Goal: Task Accomplishment & Management: Use online tool/utility

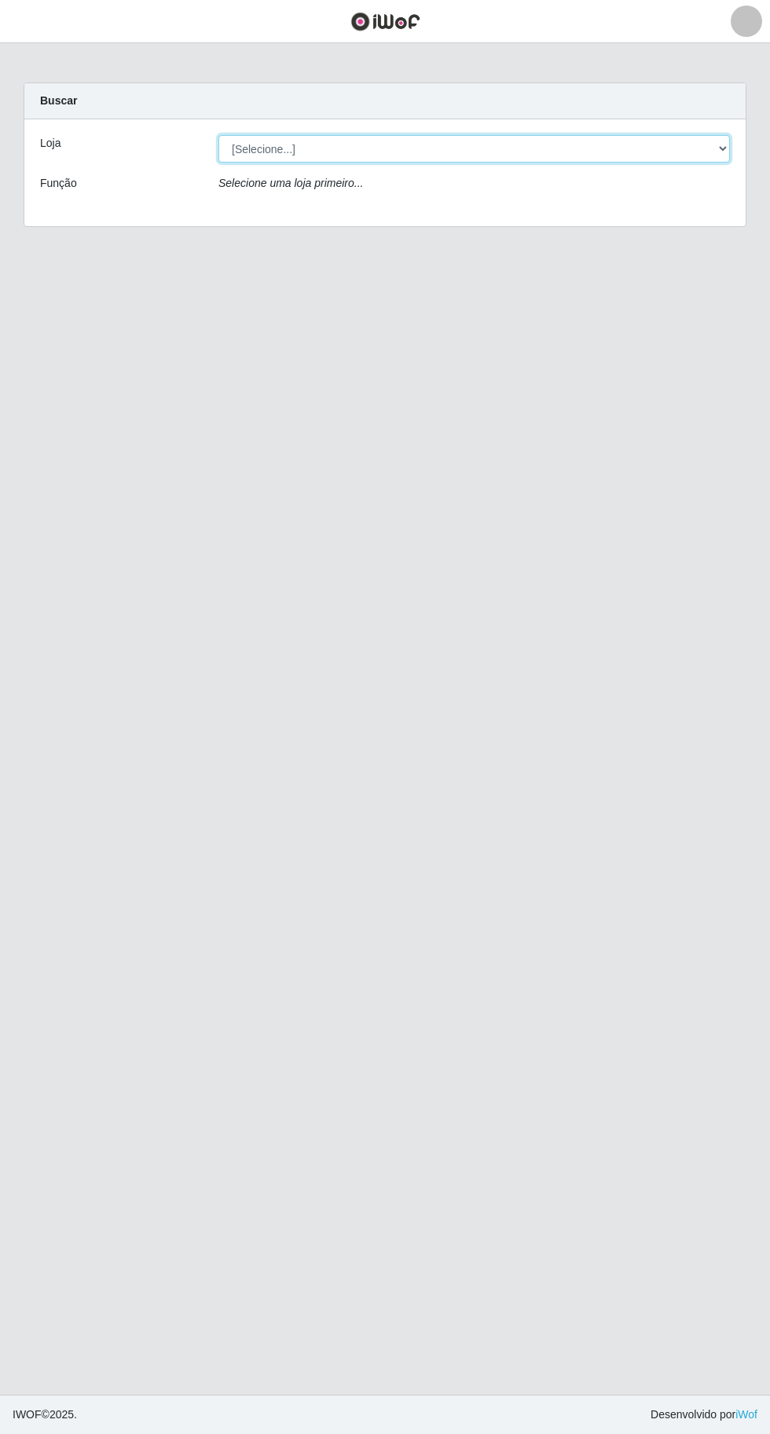
click at [264, 154] on select "[Selecione...] Extraplus - [GEOGRAPHIC_DATA] 03 - [GEOGRAPHIC_DATA]" at bounding box center [473, 148] width 511 height 27
click at [332, 851] on main "Carregando... Buscar [PERSON_NAME]... Função Selecione uma loja primeiro..." at bounding box center [385, 718] width 770 height 1351
click at [438, 103] on div "Buscar" at bounding box center [384, 101] width 721 height 36
click at [448, 141] on select "[Selecione...] Extraplus - [GEOGRAPHIC_DATA] 03 - [GEOGRAPHIC_DATA]" at bounding box center [473, 148] width 511 height 27
select select "468"
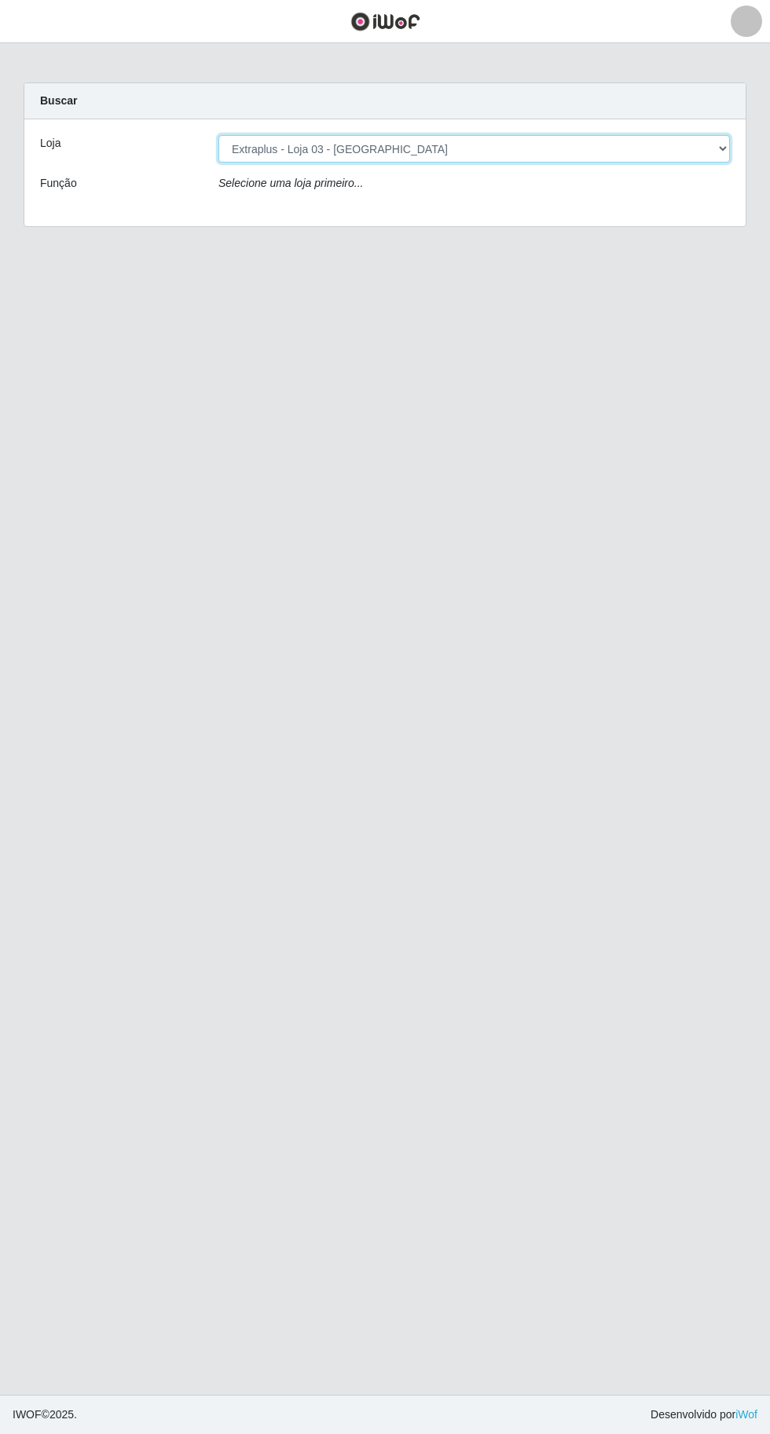
click at [218, 135] on select "[Selecione...] Extraplus - [GEOGRAPHIC_DATA] 03 - [GEOGRAPHIC_DATA]" at bounding box center [473, 148] width 511 height 27
click at [449, 207] on div "Loja [Selecione...] Extraplus - Loja 03 - Praia da Costa Função Carregando..." at bounding box center [384, 172] width 721 height 107
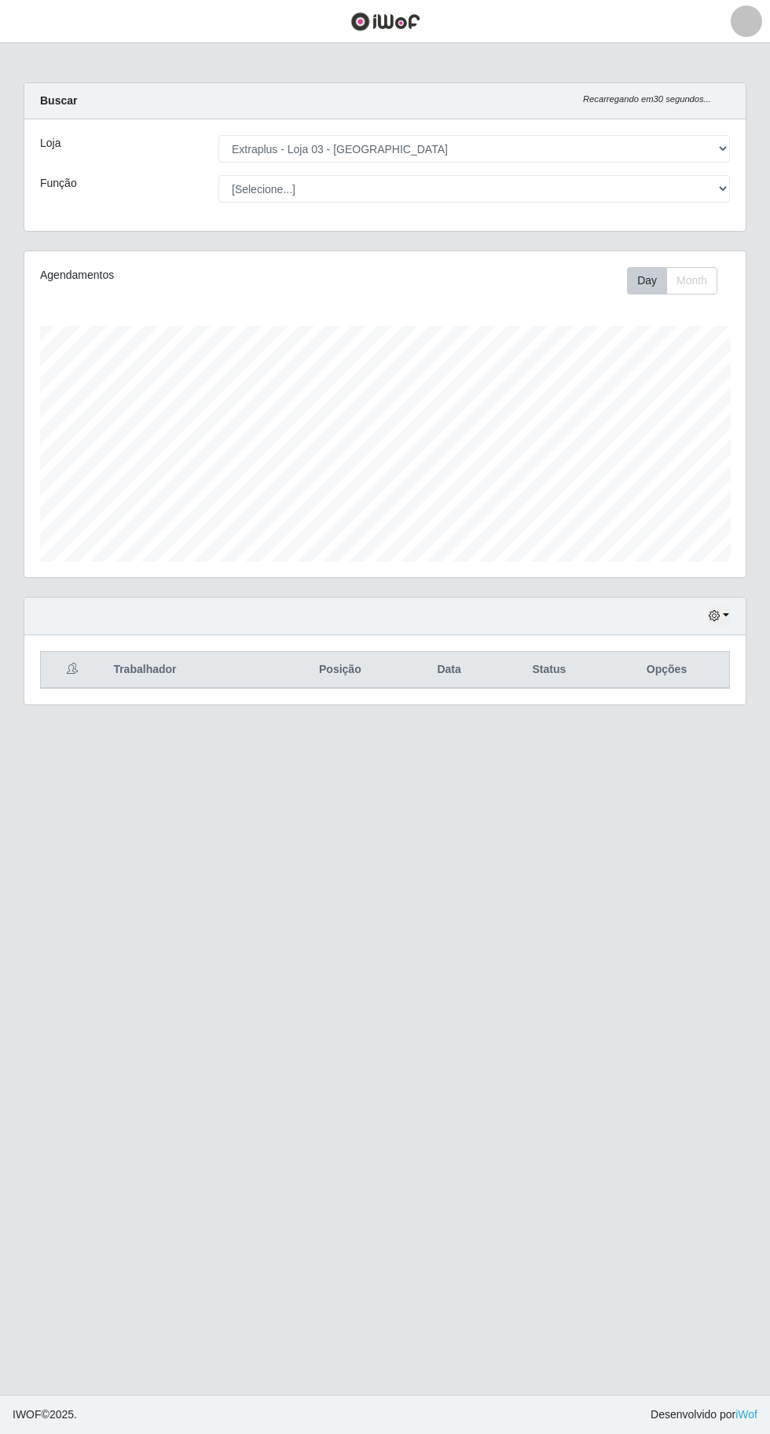
scroll to position [325, 721]
click at [457, 231] on div "Carregando... Buscar Recarregando em 29 segundos... Loja [Selecione...] Extrapl…" at bounding box center [385, 166] width 746 height 168
click at [463, 188] on select "[Selecione...] Repositor Repositor + Repositor ++" at bounding box center [473, 188] width 511 height 27
click at [218, 175] on select "[Selecione...] Repositor Repositor + Repositor ++" at bounding box center [473, 188] width 511 height 27
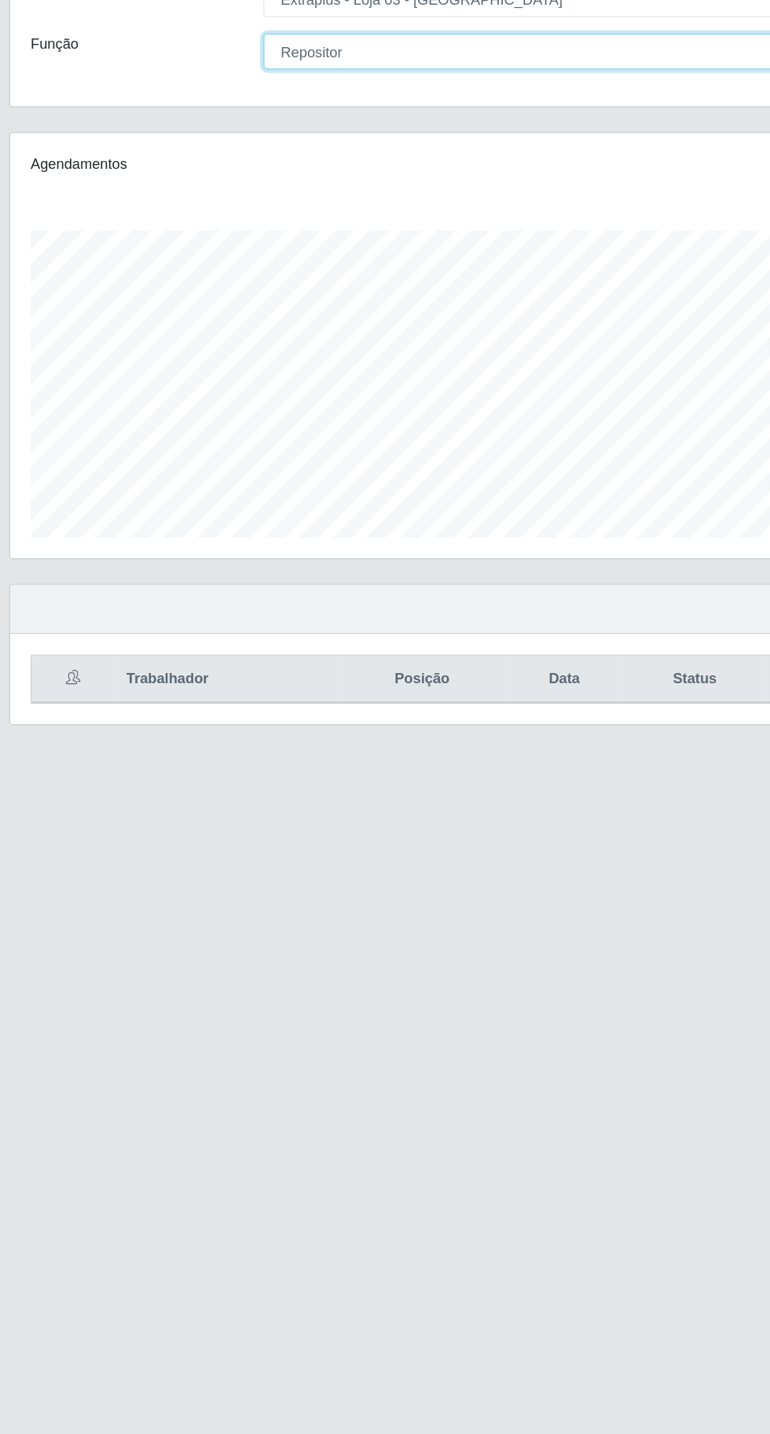
scroll to position [5, 0]
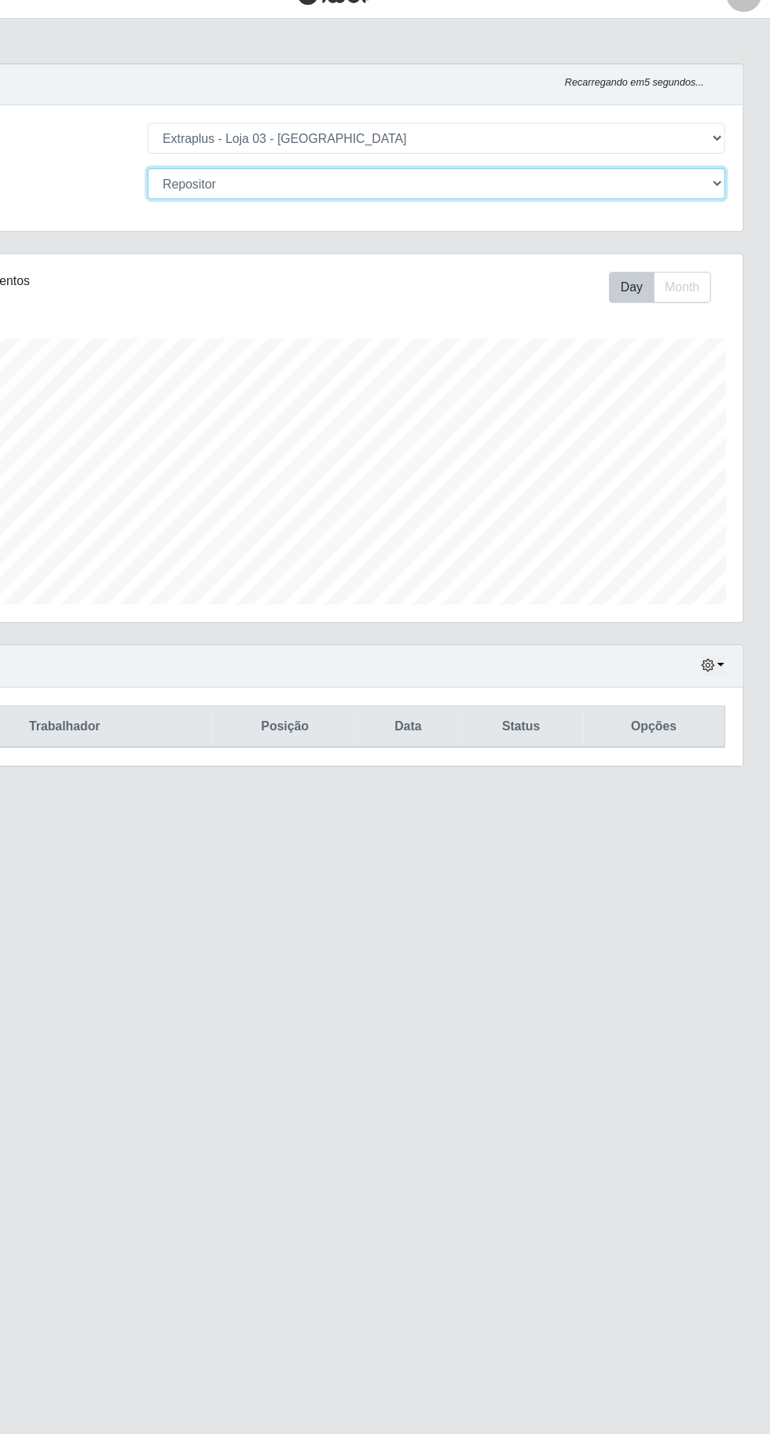
click at [547, 179] on select "[Selecione...] Repositor Repositor + Repositor ++" at bounding box center [473, 188] width 511 height 27
click at [218, 175] on select "[Selecione...] Repositor Repositor + Repositor ++" at bounding box center [473, 188] width 511 height 27
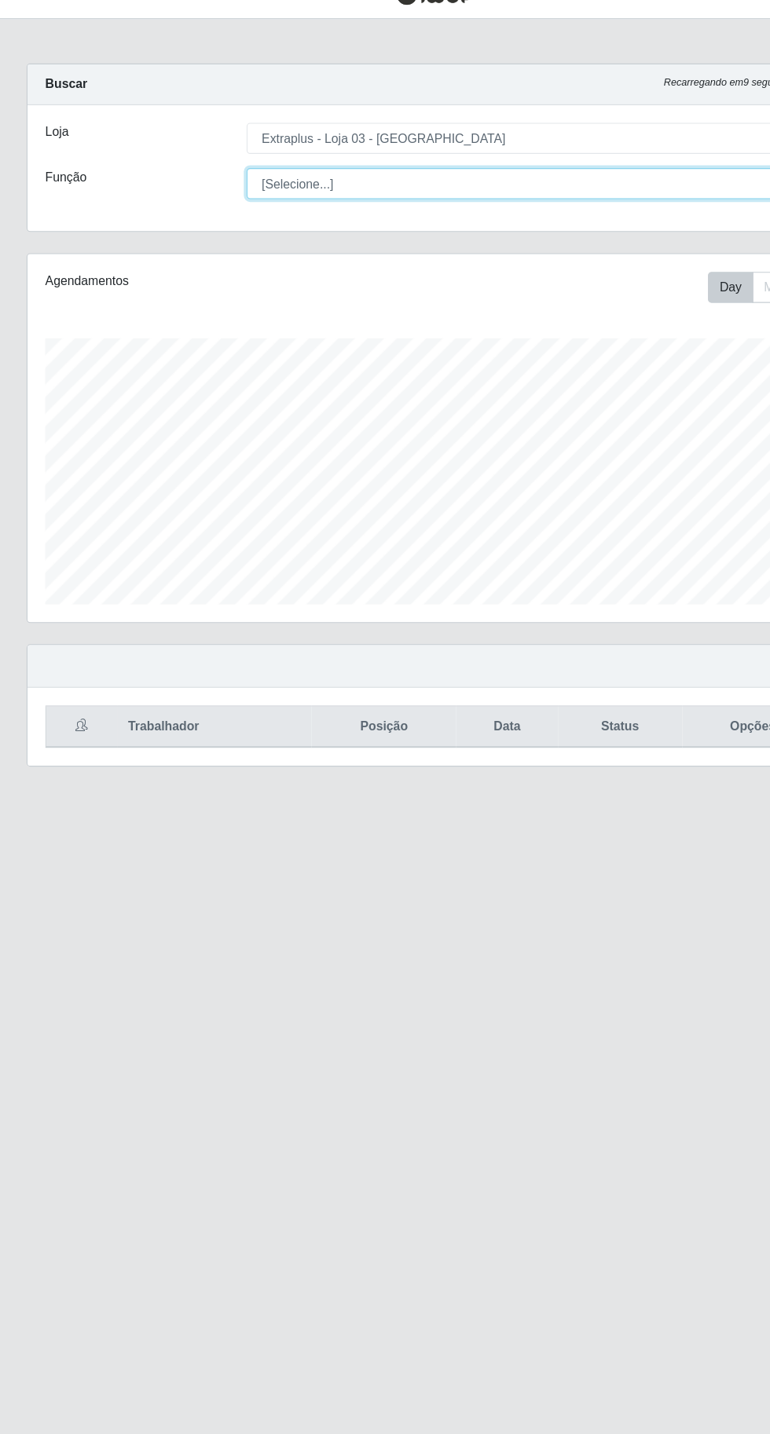
scroll to position [0, 0]
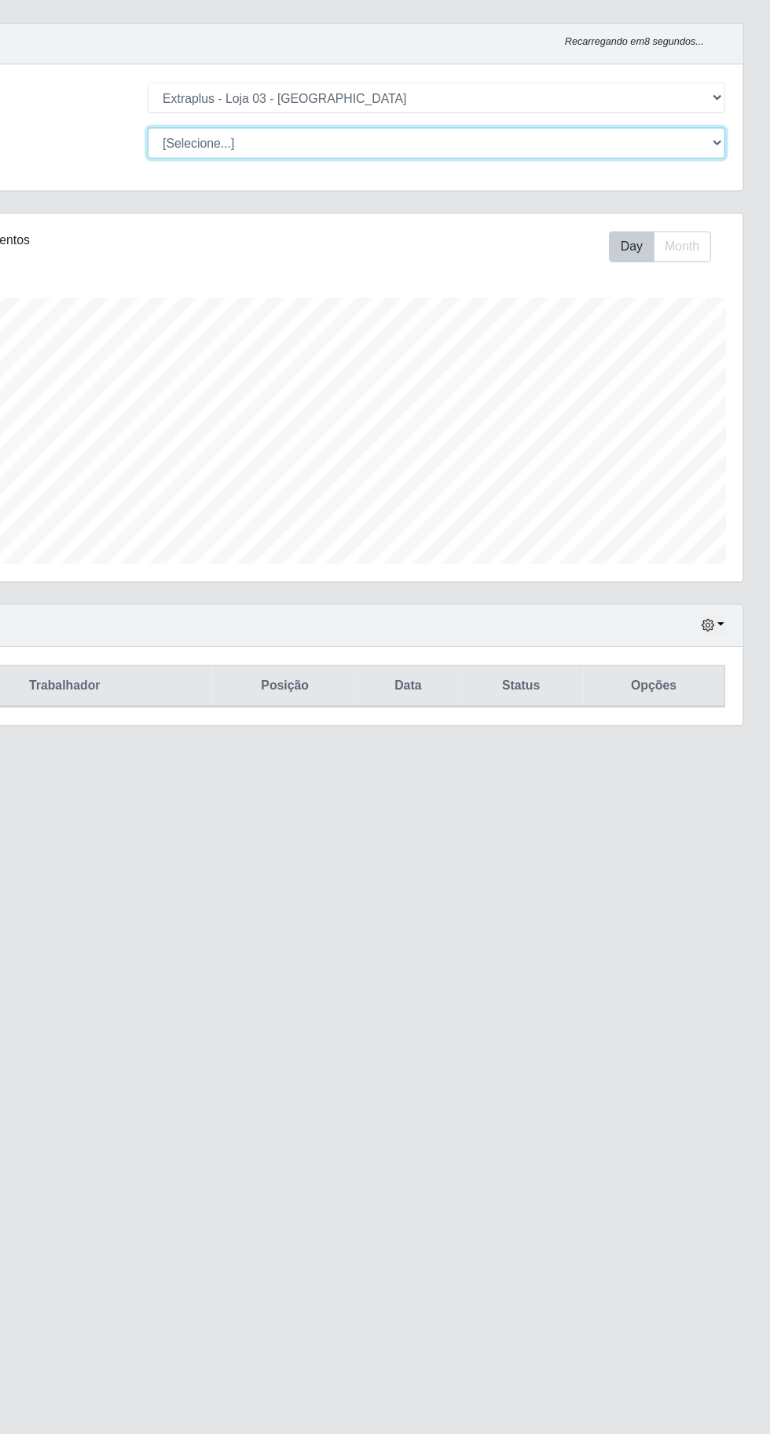
click at [426, 202] on select "[Selecione...] Repositor Repositor + Repositor ++" at bounding box center [473, 188] width 511 height 27
click at [556, 195] on select "[Selecione...] Repositor Repositor + Repositor ++" at bounding box center [473, 188] width 511 height 27
select select "24"
click at [218, 175] on select "[Selecione...] Repositor Repositor + Repositor ++" at bounding box center [473, 188] width 511 height 27
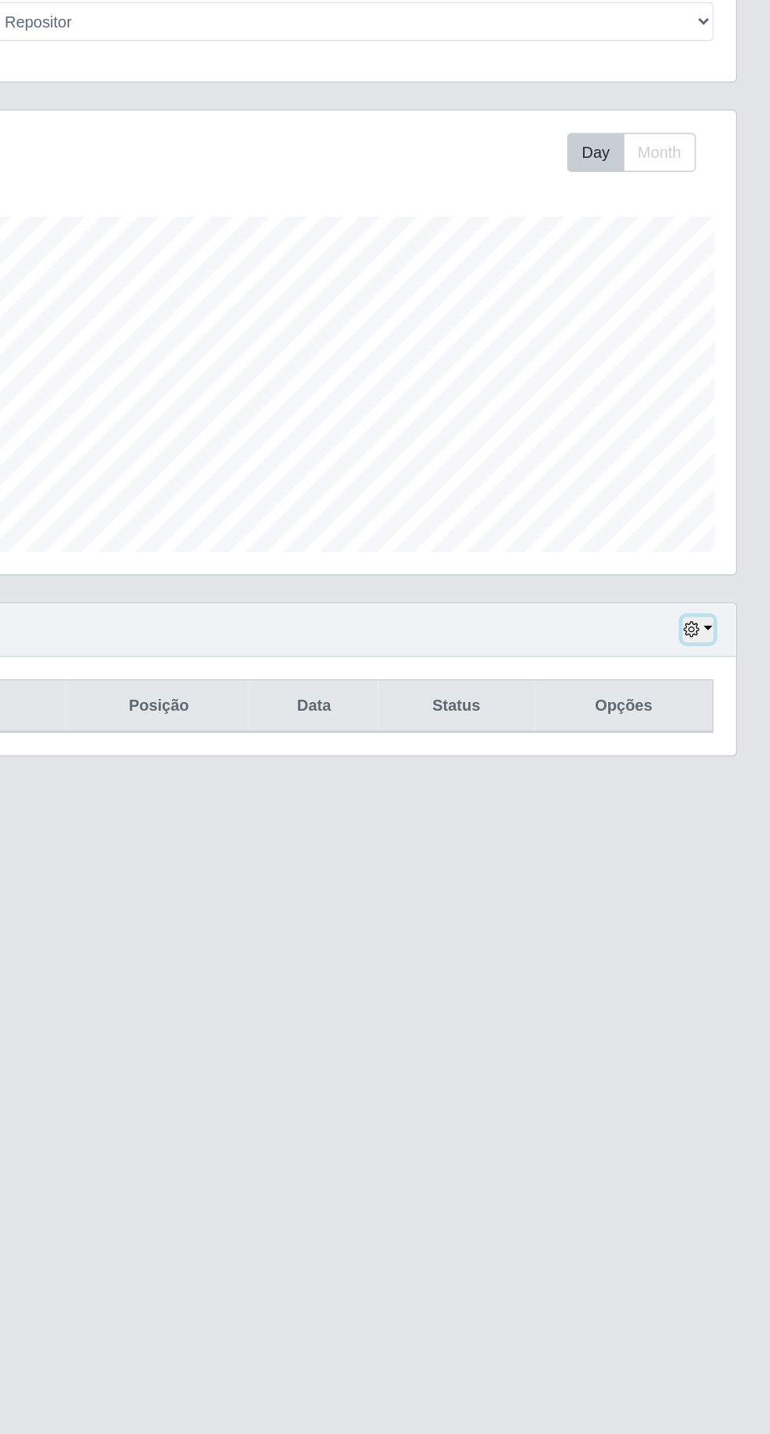
click at [714, 613] on icon "button" at bounding box center [713, 615] width 11 height 11
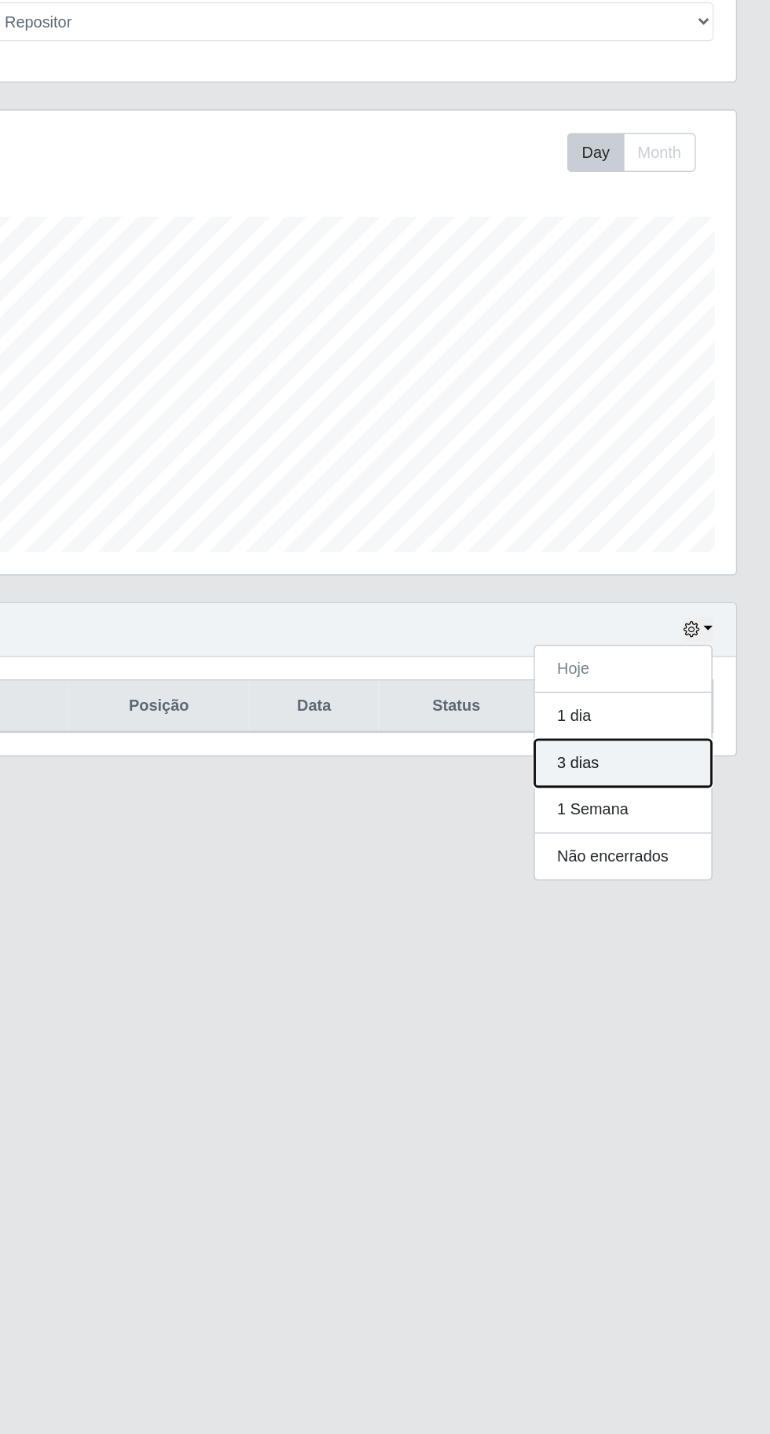
click at [684, 700] on button "3 dias" at bounding box center [666, 709] width 124 height 33
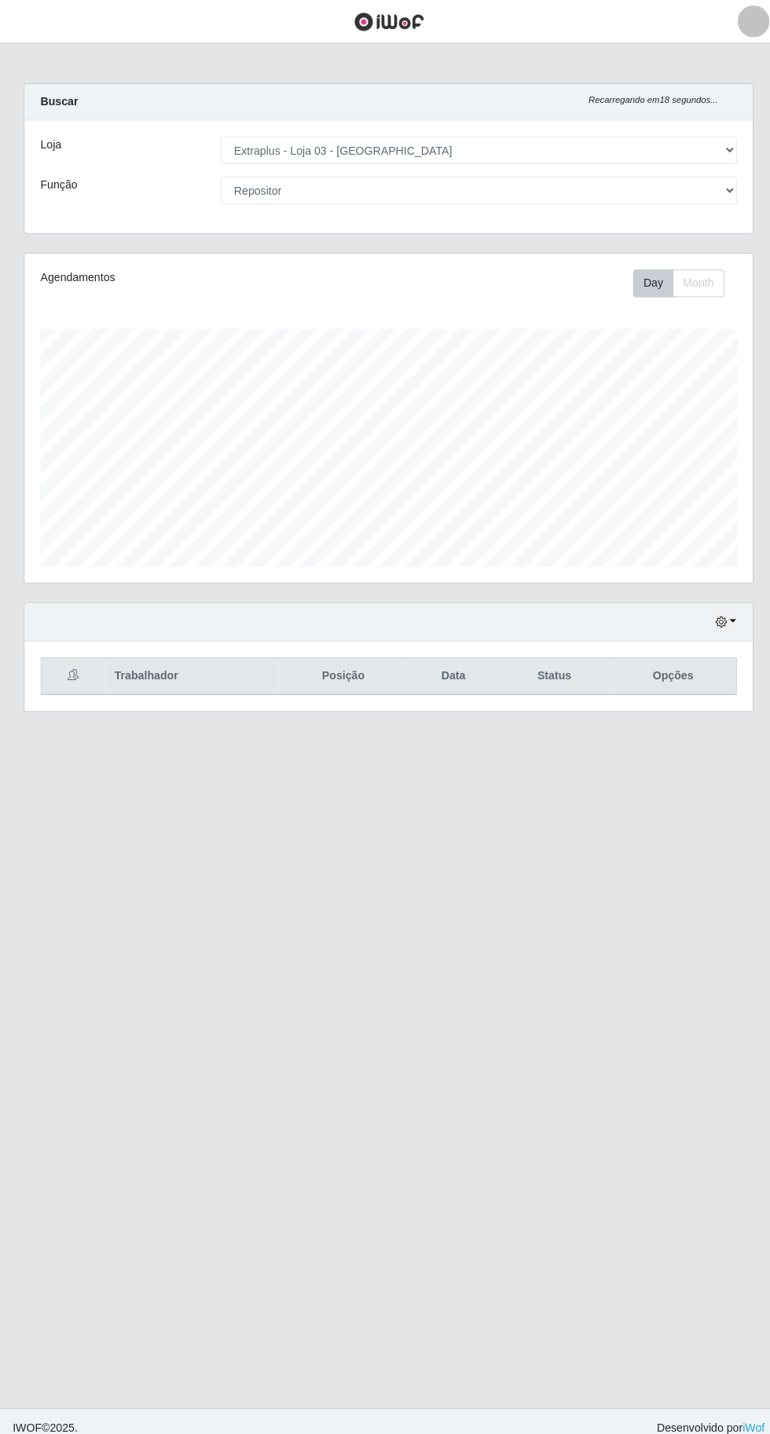
click at [425, 224] on div "Loja [Selecione...] Extraplus - Loja 03 - Praia da Costa Função [Selecione...] …" at bounding box center [384, 175] width 721 height 112
click at [437, 192] on select "[Selecione...] Repositor Repositor + Repositor ++" at bounding box center [473, 188] width 511 height 27
click at [218, 175] on select "[Selecione...] Repositor Repositor + Repositor ++" at bounding box center [473, 188] width 511 height 27
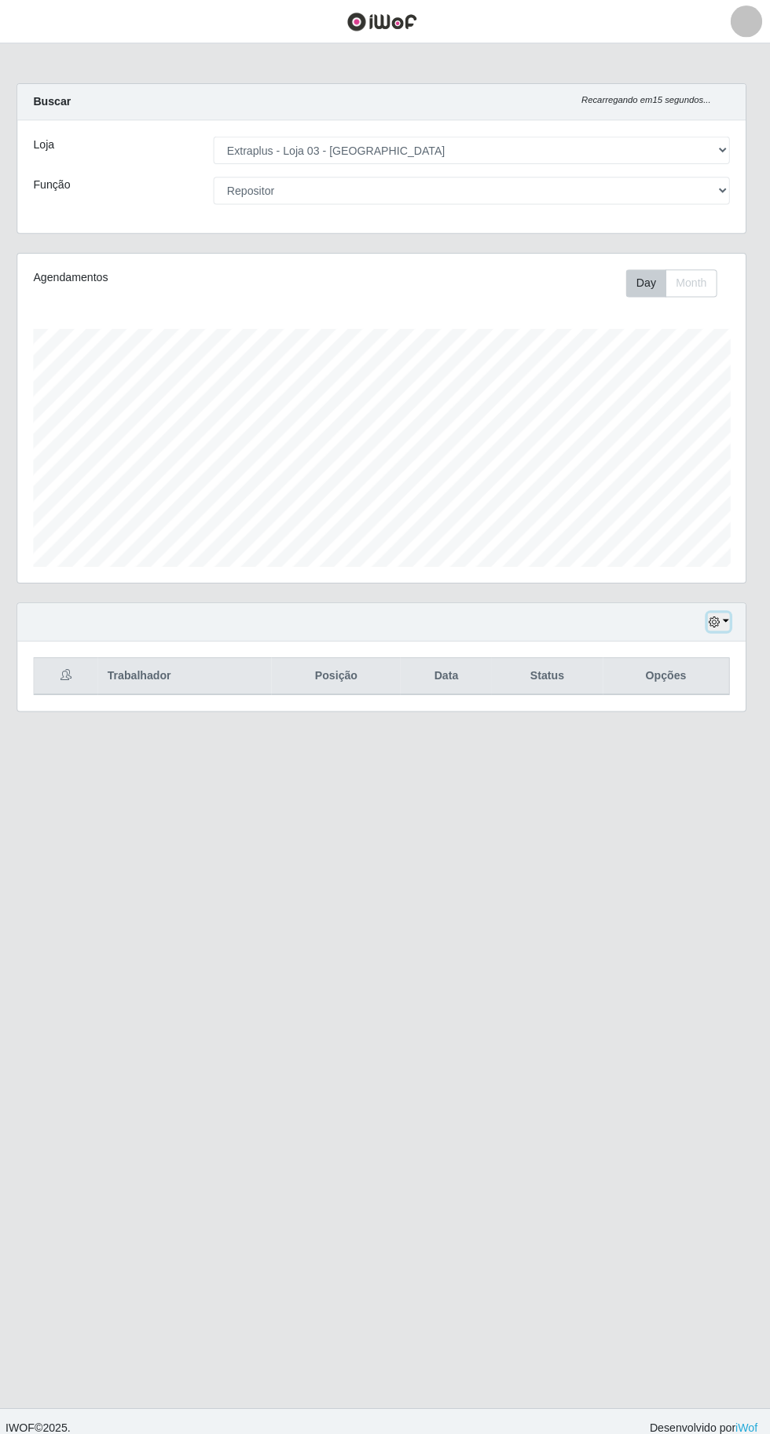
click at [712, 615] on icon "button" at bounding box center [713, 615] width 11 height 11
click at [695, 685] on button "1 dia" at bounding box center [666, 676] width 124 height 33
click at [726, 612] on button "button" at bounding box center [719, 616] width 22 height 18
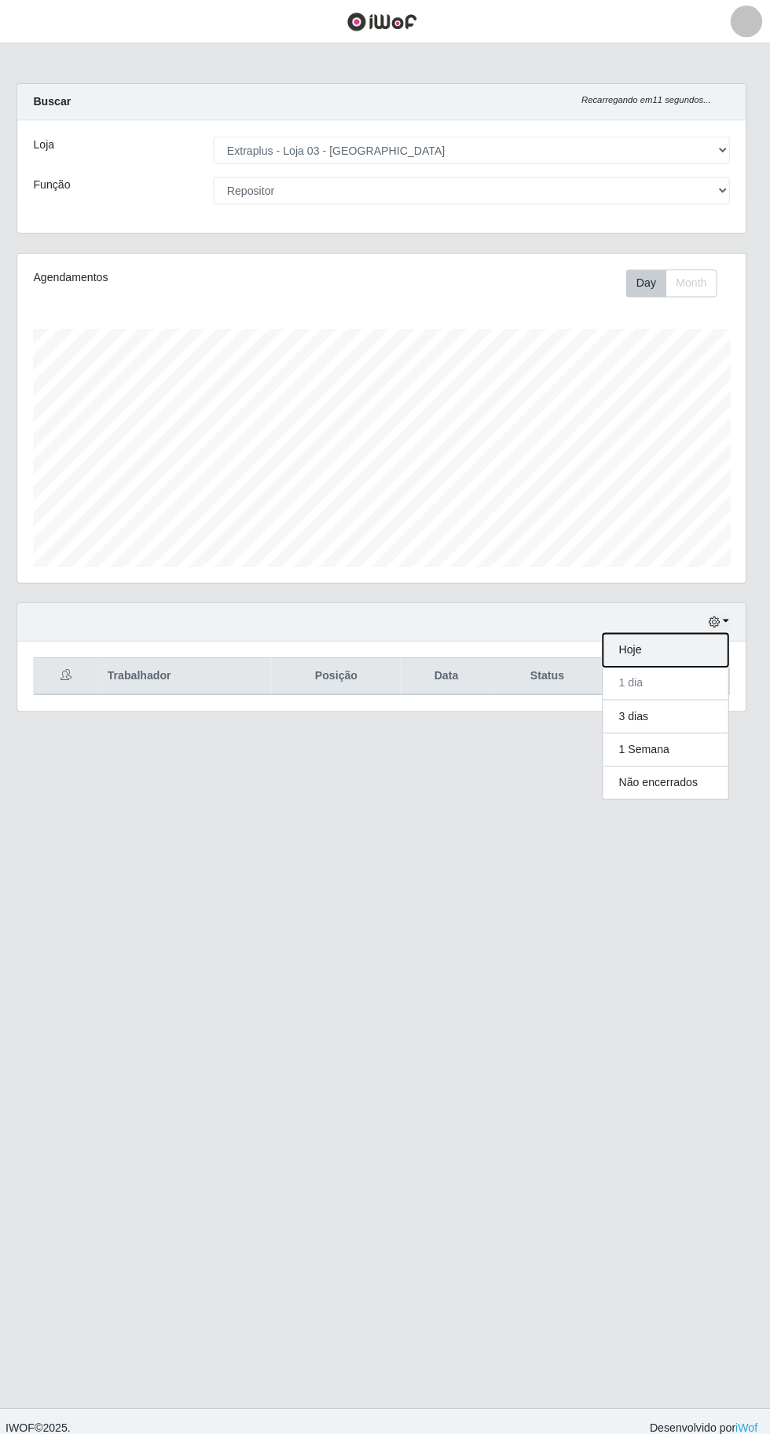
click at [693, 637] on button "Hoje" at bounding box center [666, 643] width 124 height 33
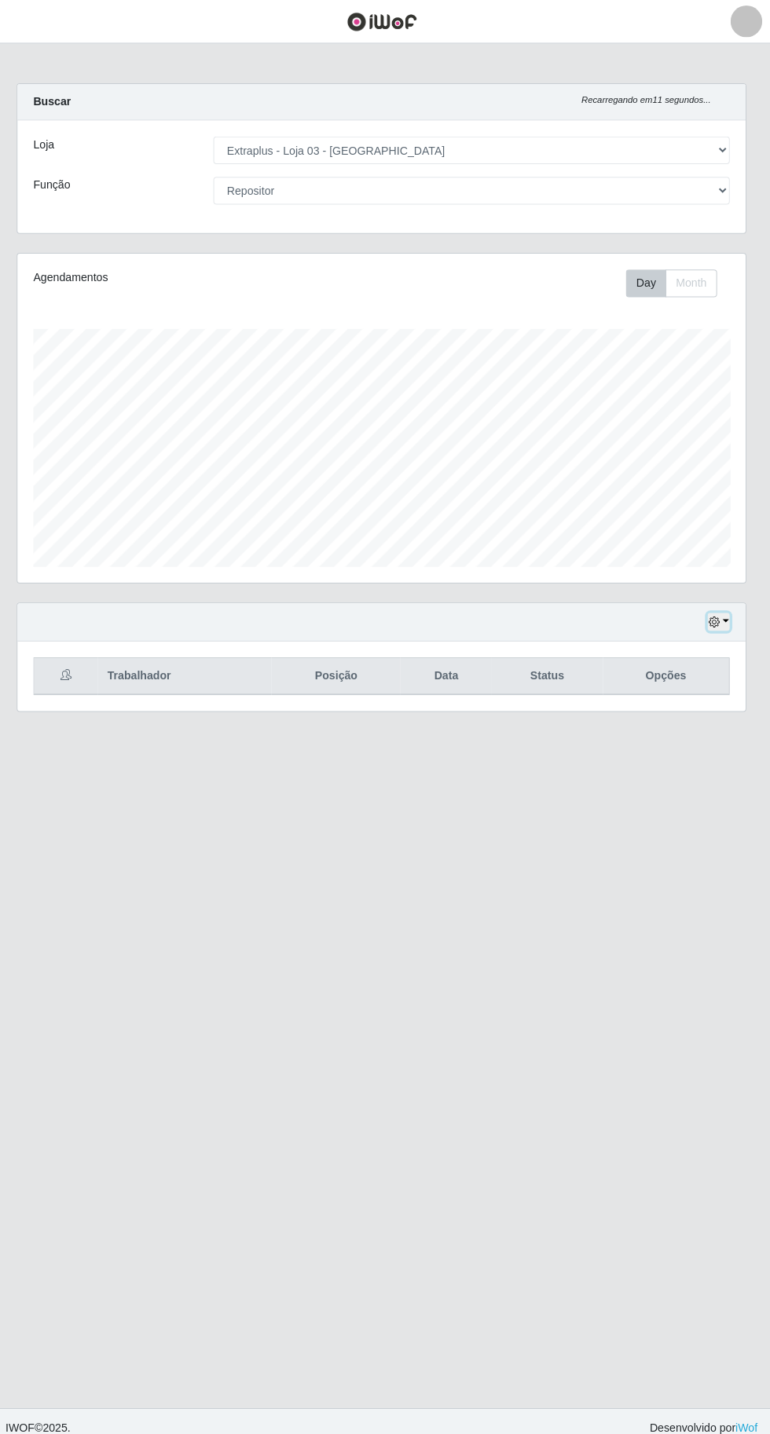
click at [714, 614] on icon "button" at bounding box center [713, 615] width 11 height 11
click at [710, 726] on button "1 Semana" at bounding box center [666, 742] width 124 height 33
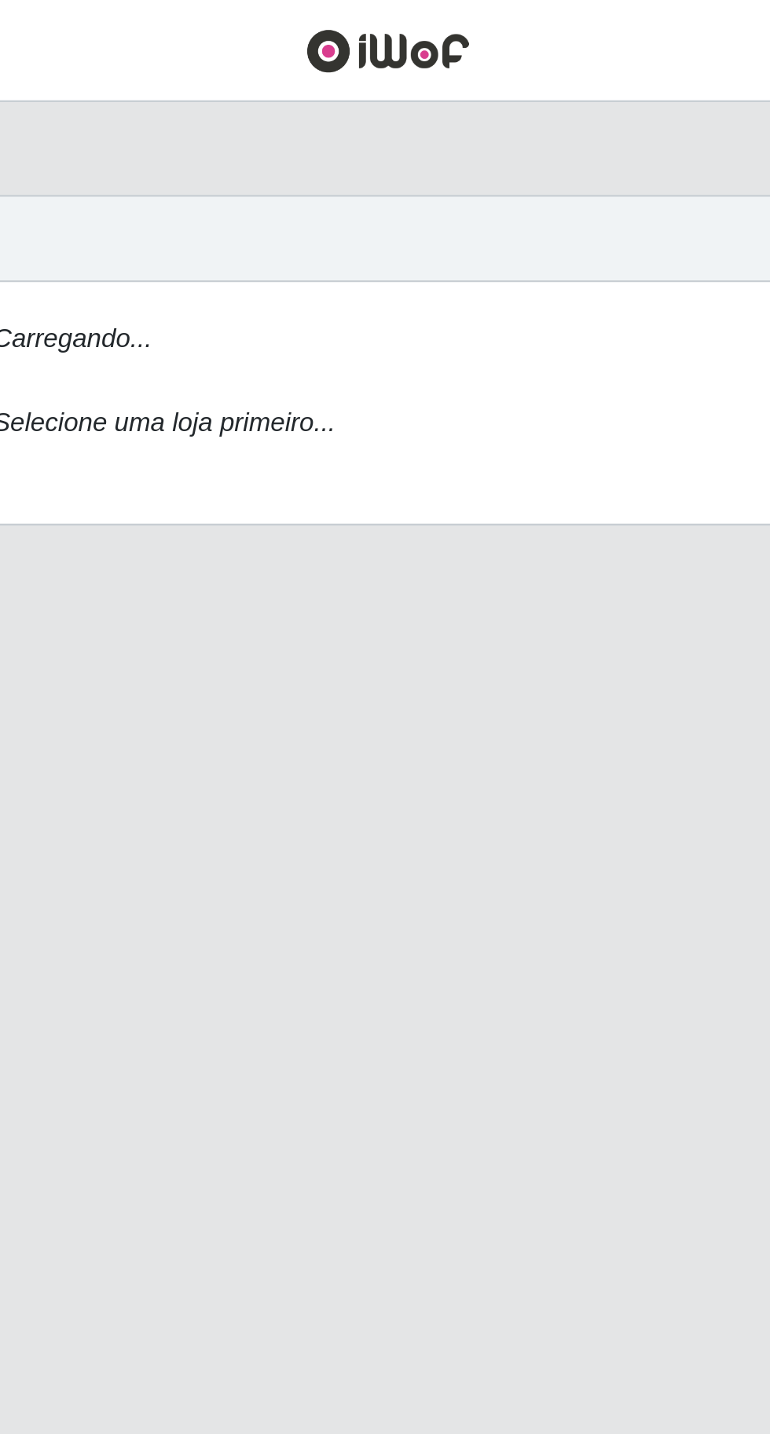
click at [369, 137] on div "Carregando..." at bounding box center [474, 146] width 535 height 23
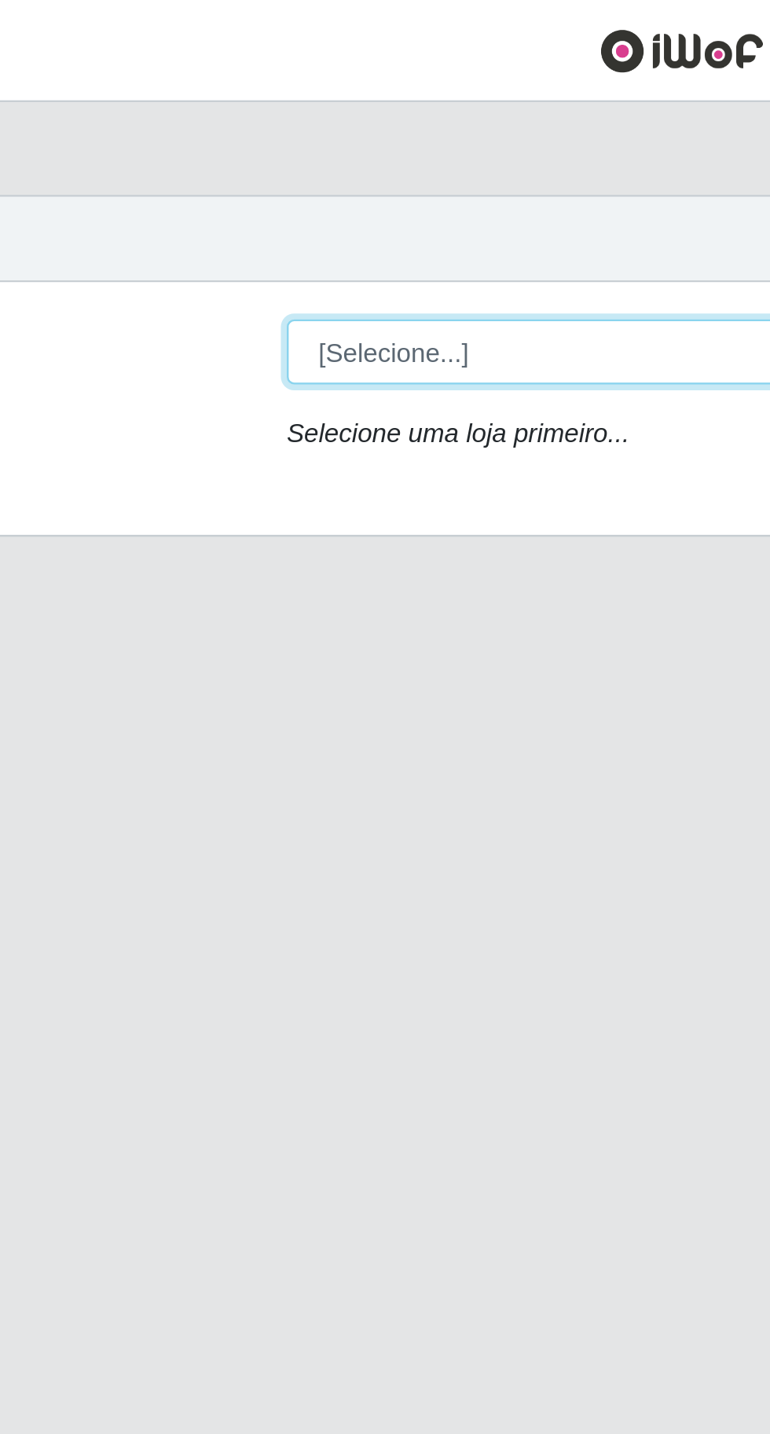
click at [239, 161] on select "[Selecione...] Extraplus - [GEOGRAPHIC_DATA] 03 - [GEOGRAPHIC_DATA]" at bounding box center [473, 148] width 511 height 27
select select "468"
click at [218, 135] on select "[Selecione...] Extraplus - [GEOGRAPHIC_DATA] 03 - [GEOGRAPHIC_DATA]" at bounding box center [473, 148] width 511 height 27
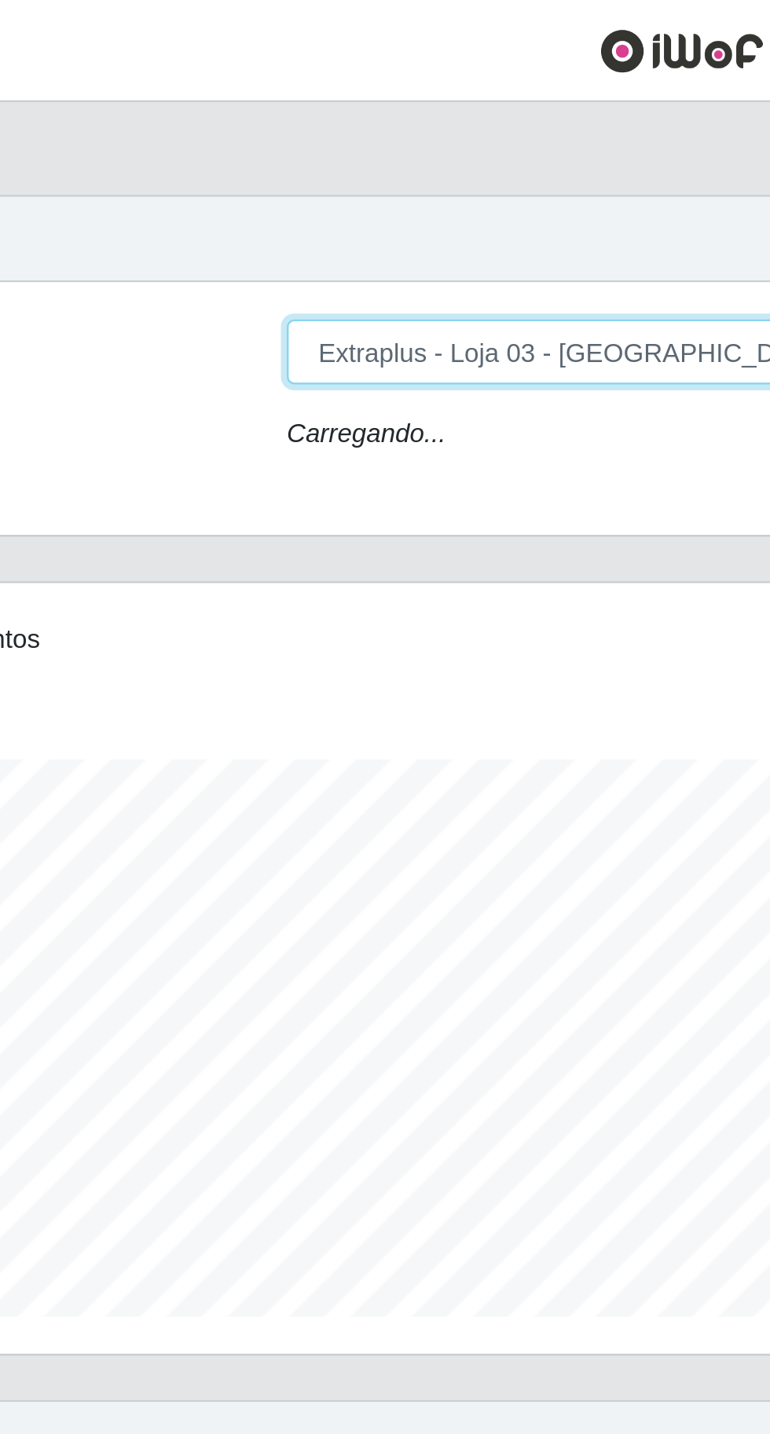
scroll to position [325, 721]
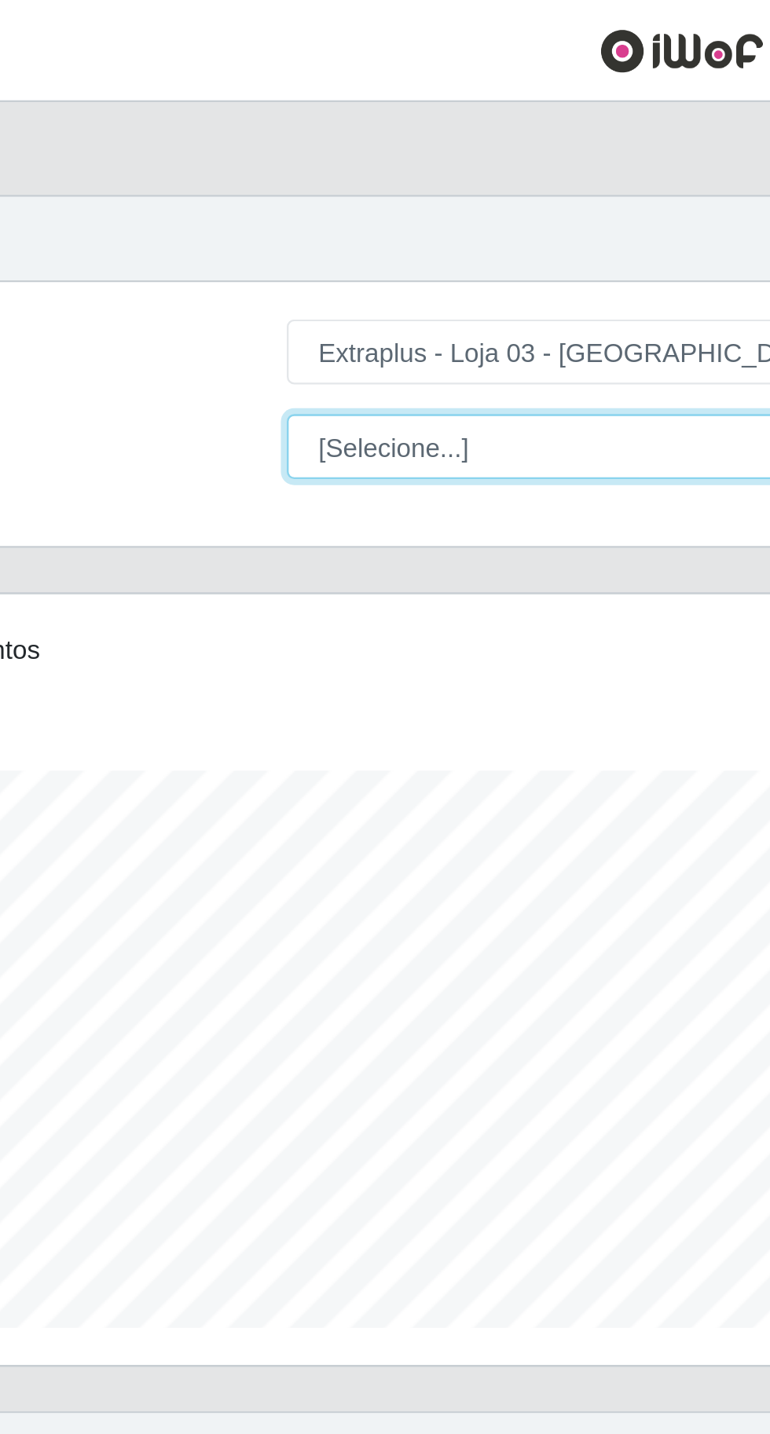
click at [314, 188] on select "[Selecione...] Repositor Repositor + Repositor ++" at bounding box center [473, 188] width 511 height 27
click at [218, 175] on select "[Selecione...] Repositor Repositor + Repositor ++" at bounding box center [473, 188] width 511 height 27
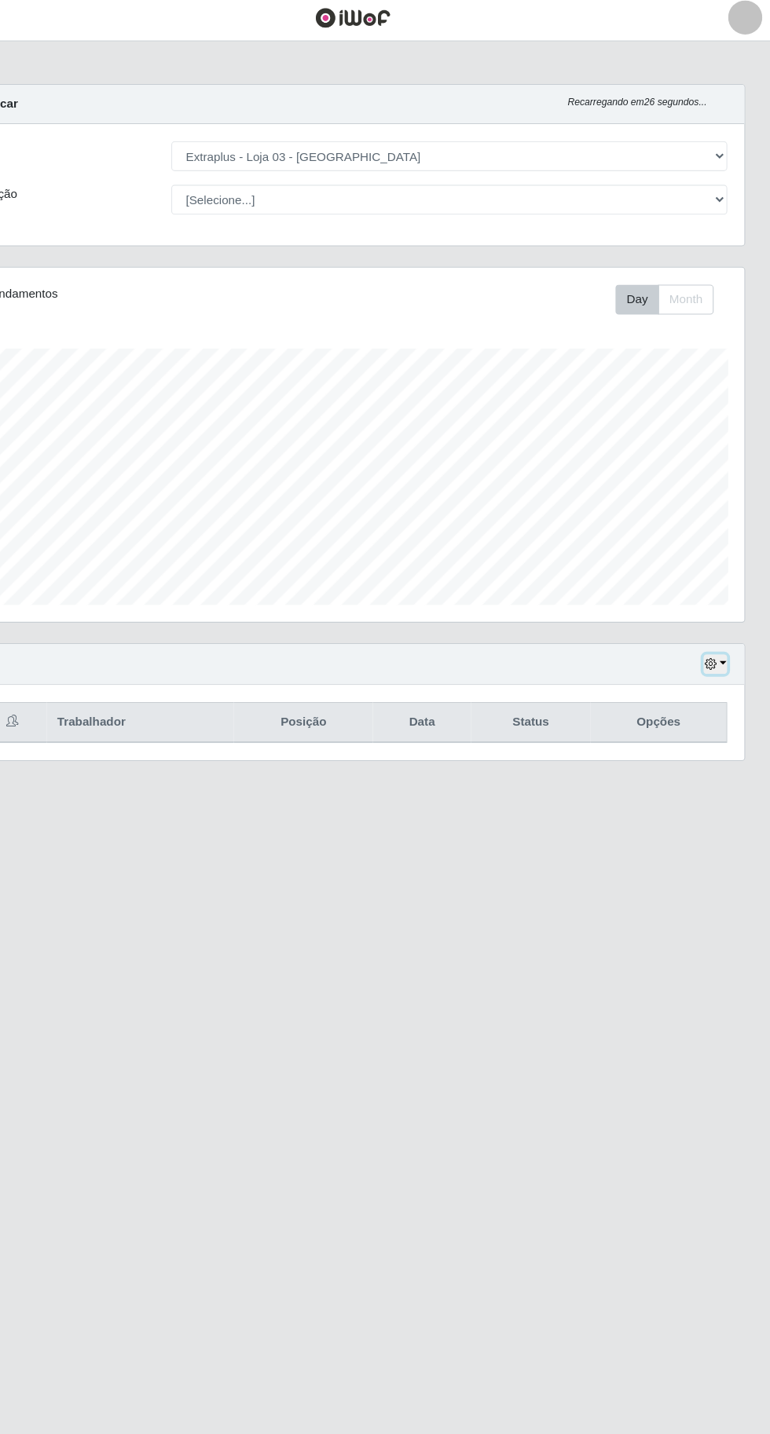
click at [714, 613] on icon "button" at bounding box center [713, 615] width 11 height 11
click at [693, 708] on button "3 dias" at bounding box center [666, 709] width 124 height 33
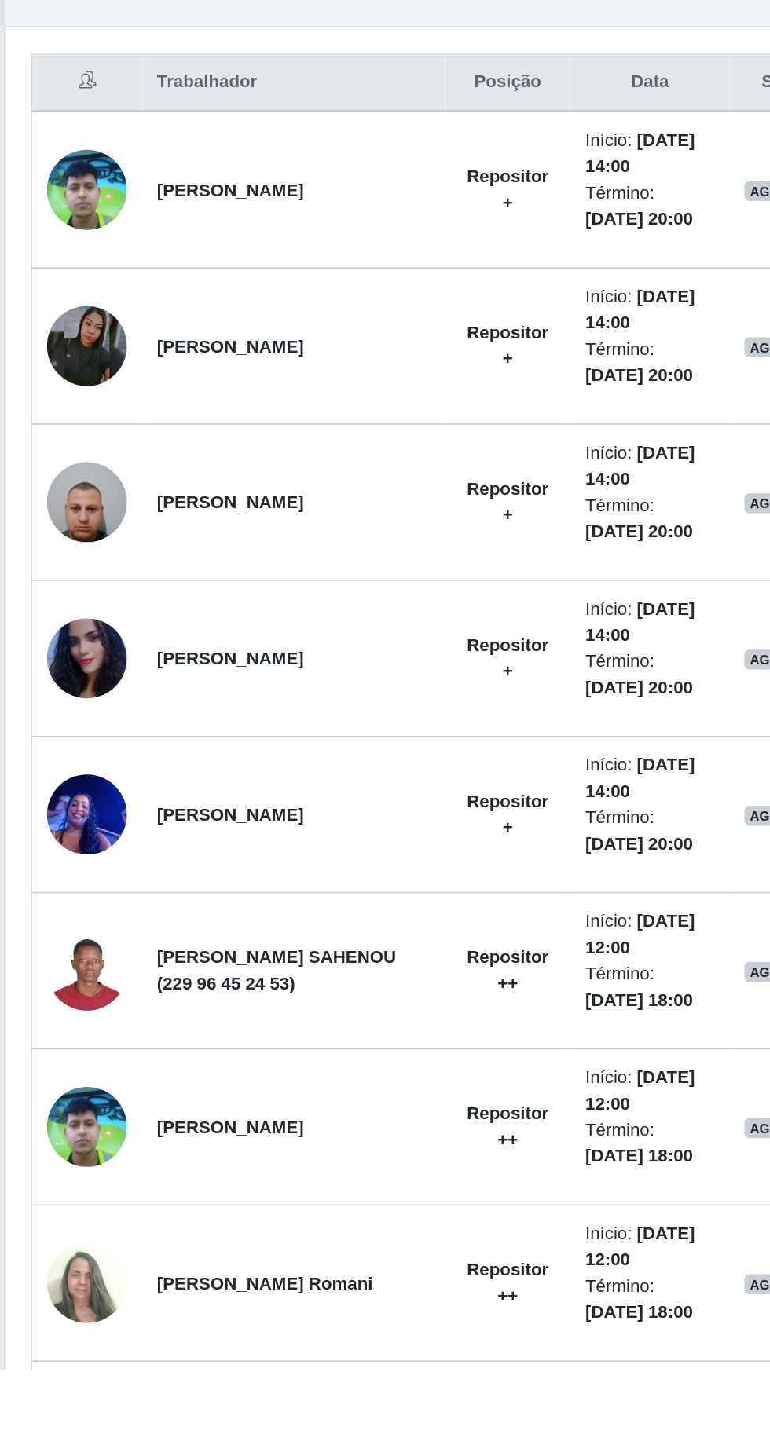
scroll to position [97, 0]
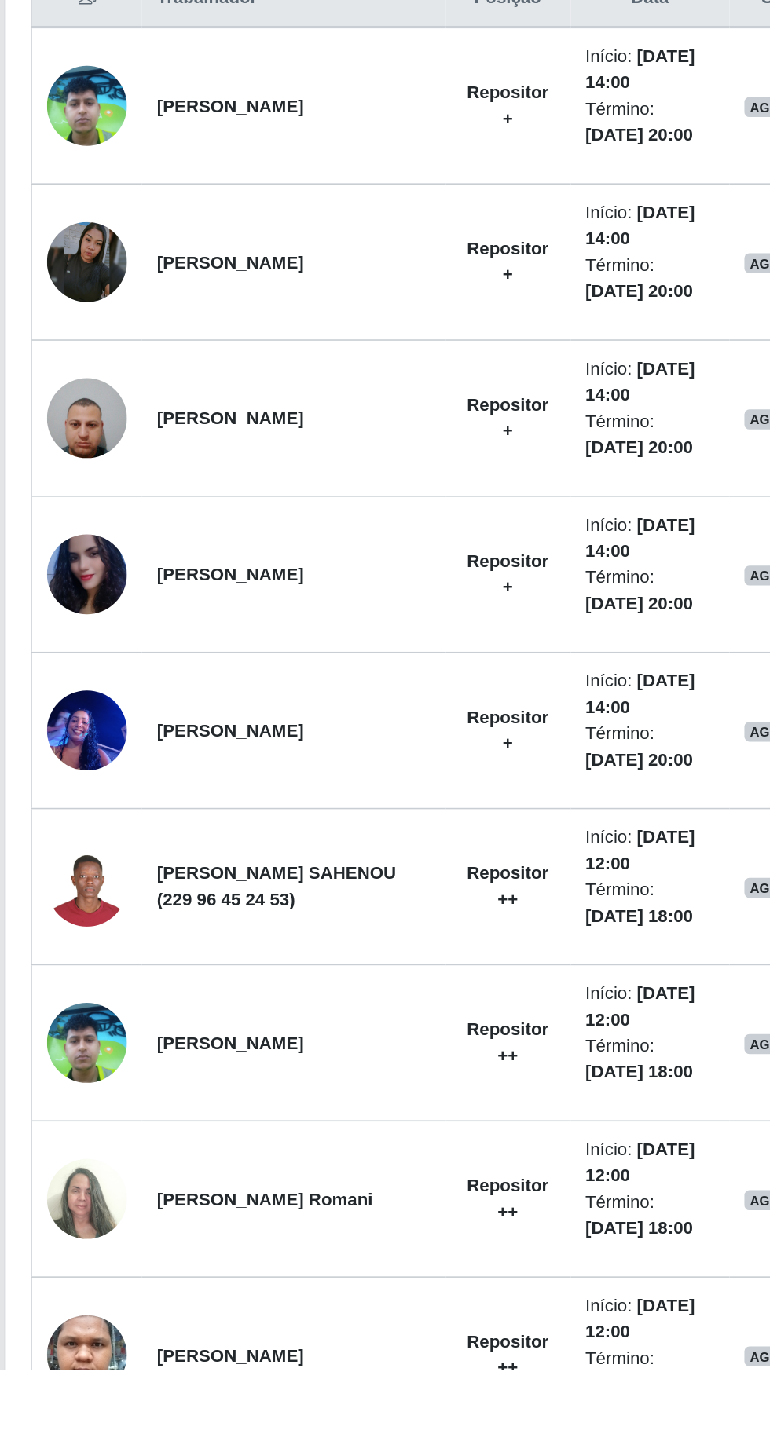
click at [88, 1134] on img at bounding box center [75, 1131] width 50 height 50
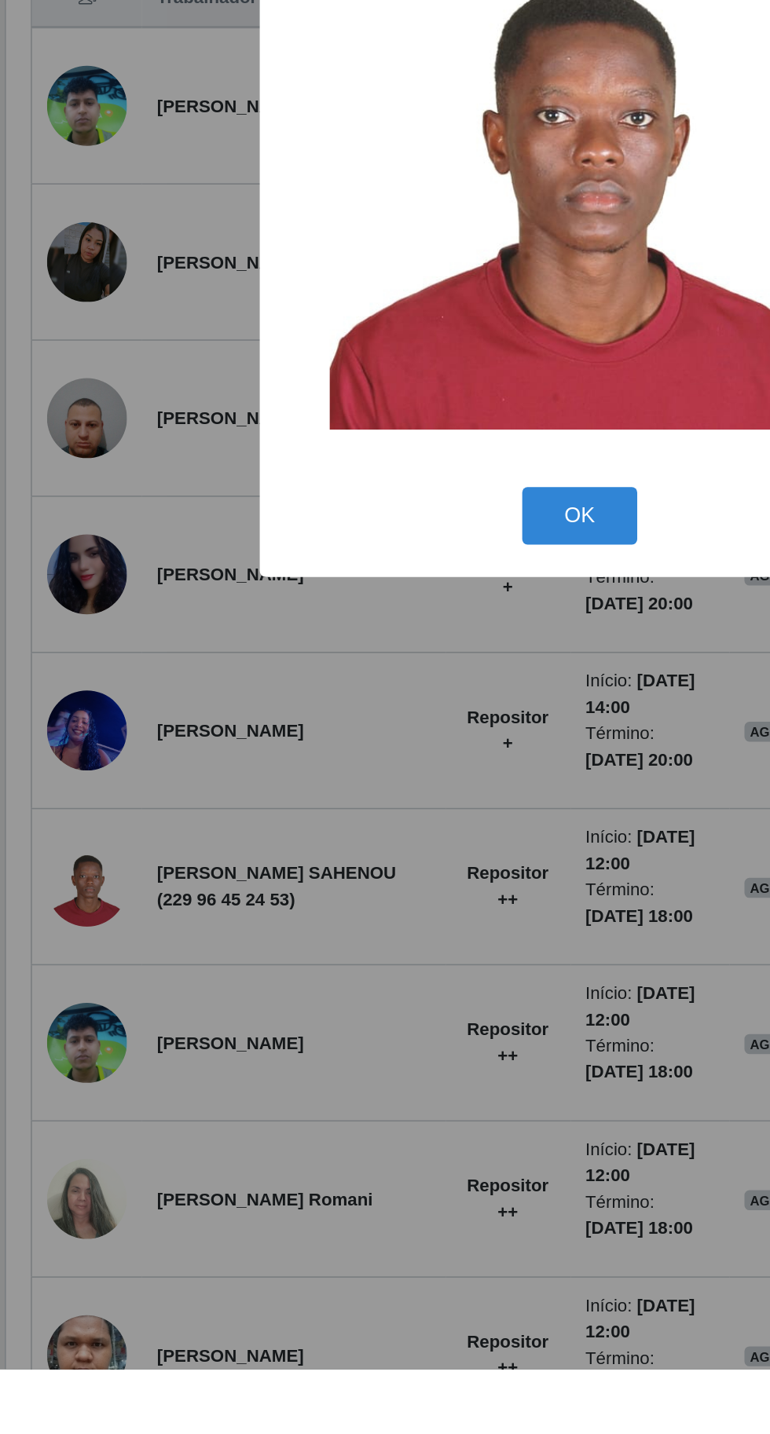
click at [286, 1129] on div "× OK Cancel" at bounding box center [385, 717] width 770 height 1434
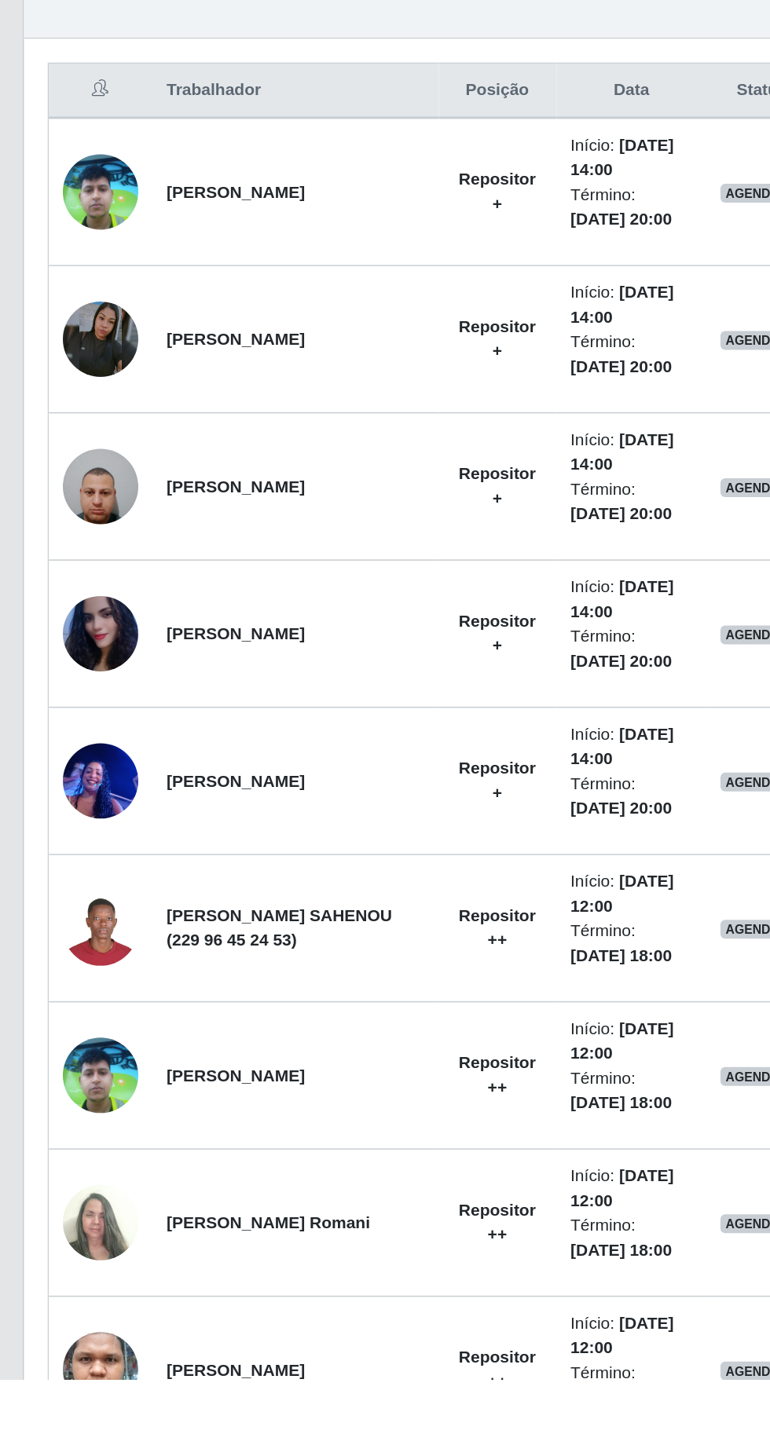
scroll to position [95, 0]
